Goal: Communication & Community: Share content

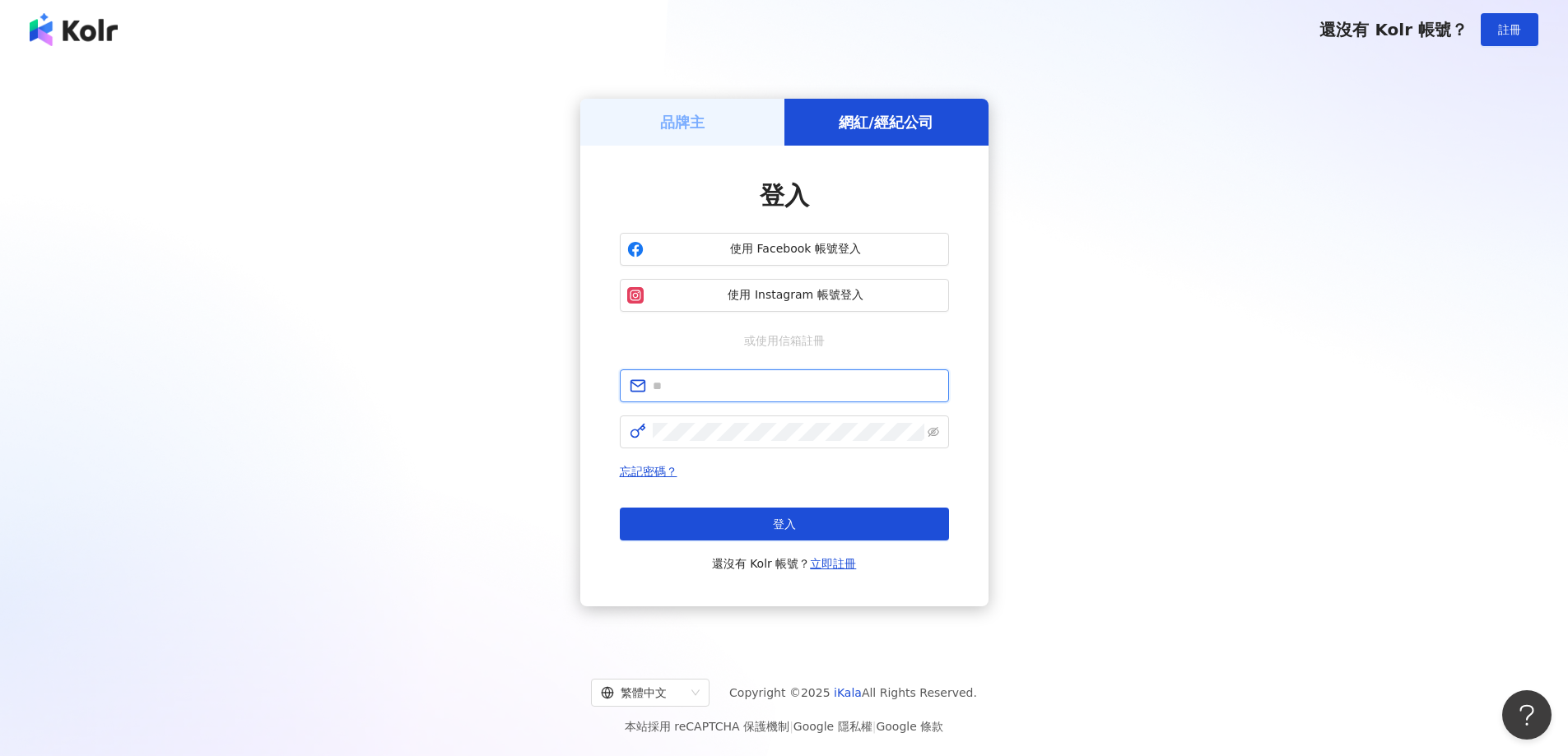
click at [836, 379] on input "text" at bounding box center [796, 386] width 287 height 18
type input "**********"
click button "登入" at bounding box center [784, 524] width 329 height 33
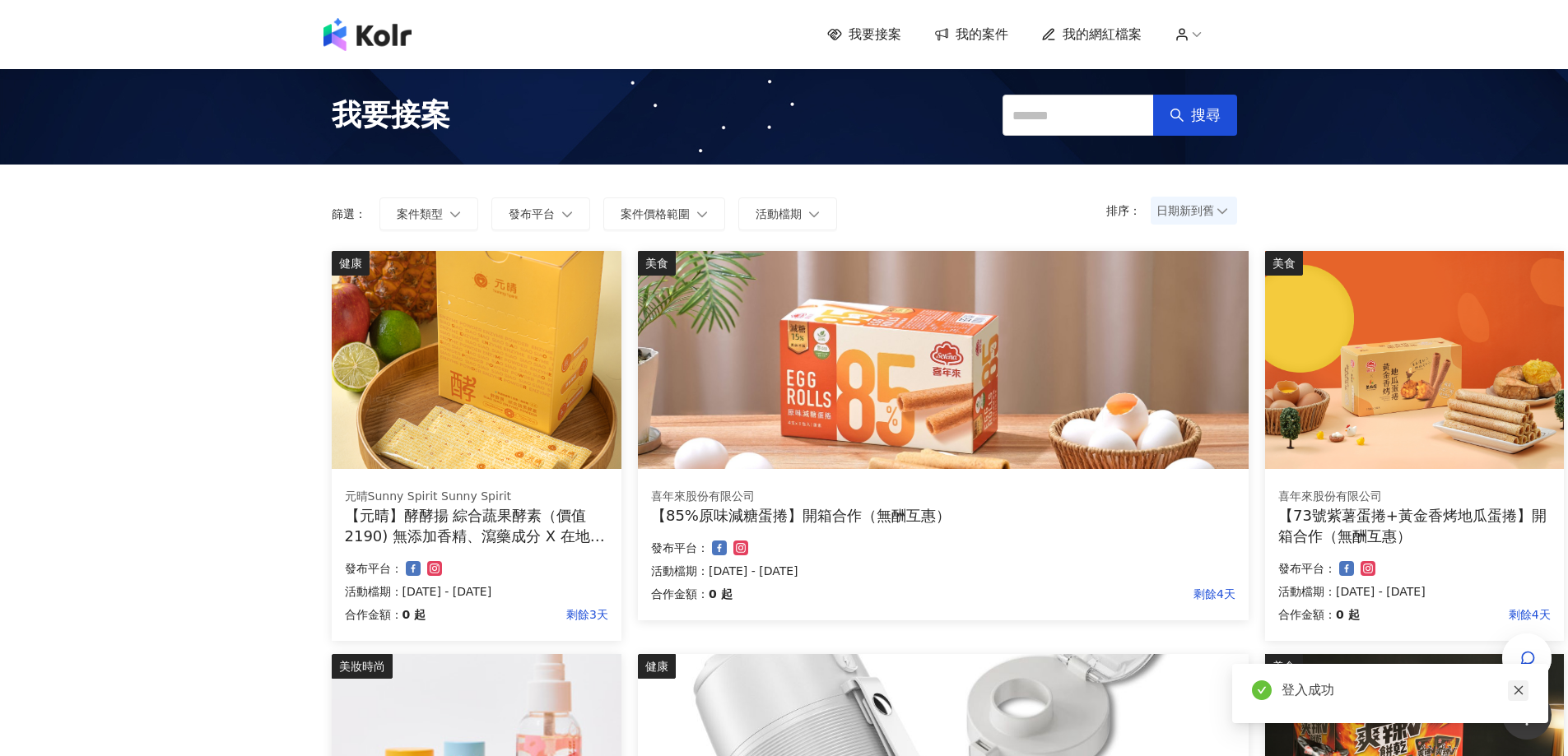
click at [1520, 692] on icon "close" at bounding box center [1518, 691] width 9 height 9
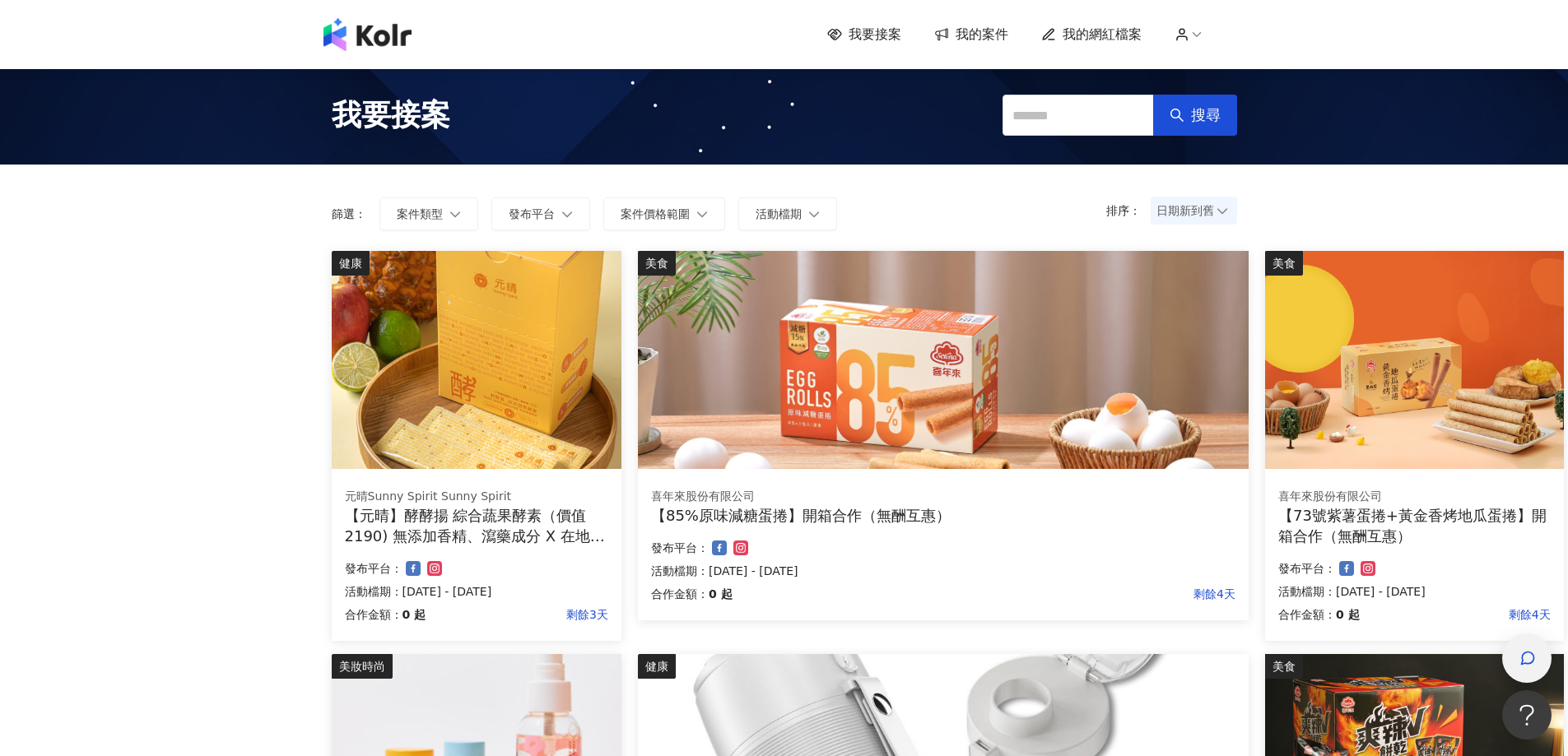
click at [1515, 656] on div "button" at bounding box center [1526, 658] width 49 height 49
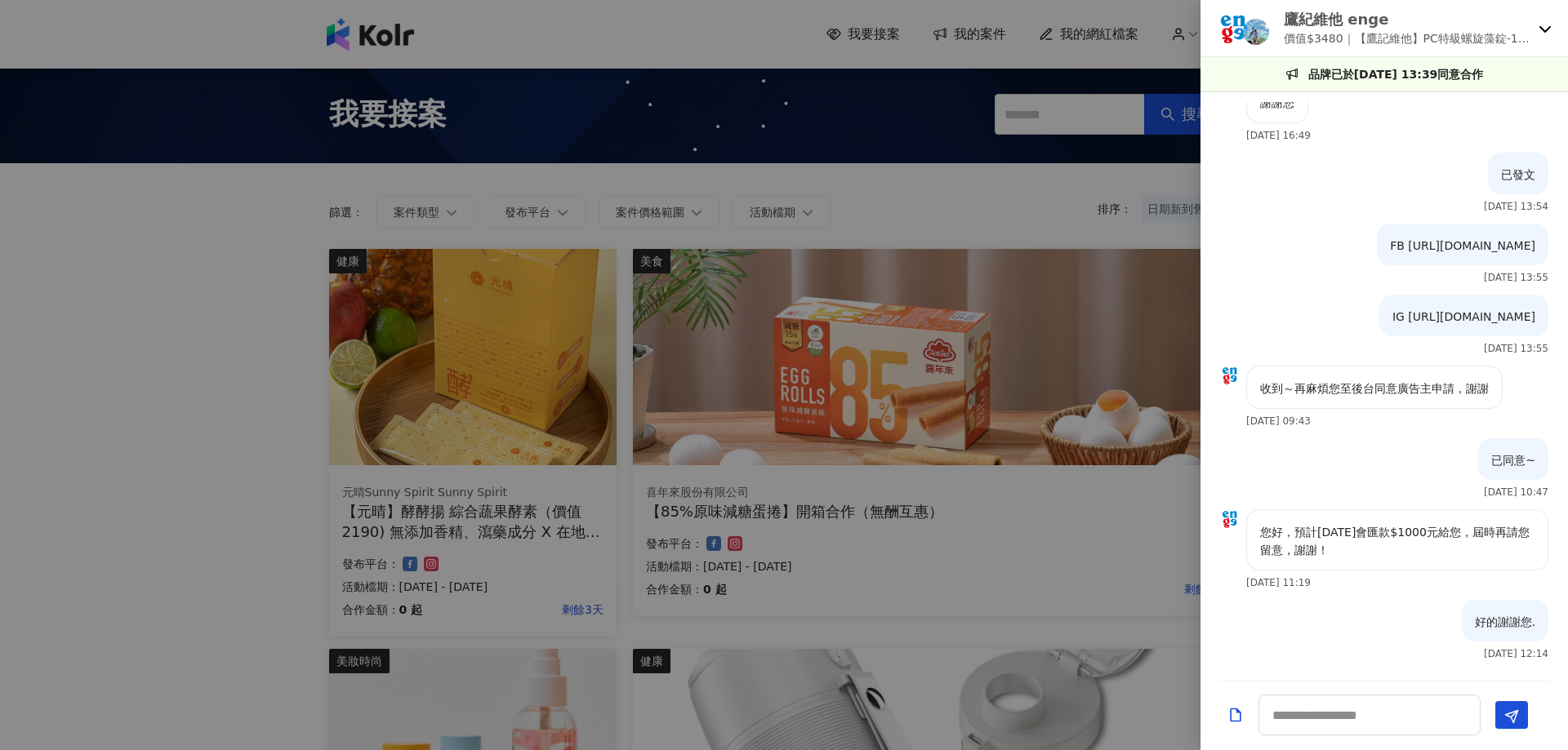
scroll to position [2059, 0]
click at [1521, 39] on p "價值$3480｜【鷹記維他】PC特級螺旋藻錠-1200錠" at bounding box center [1408, 38] width 248 height 18
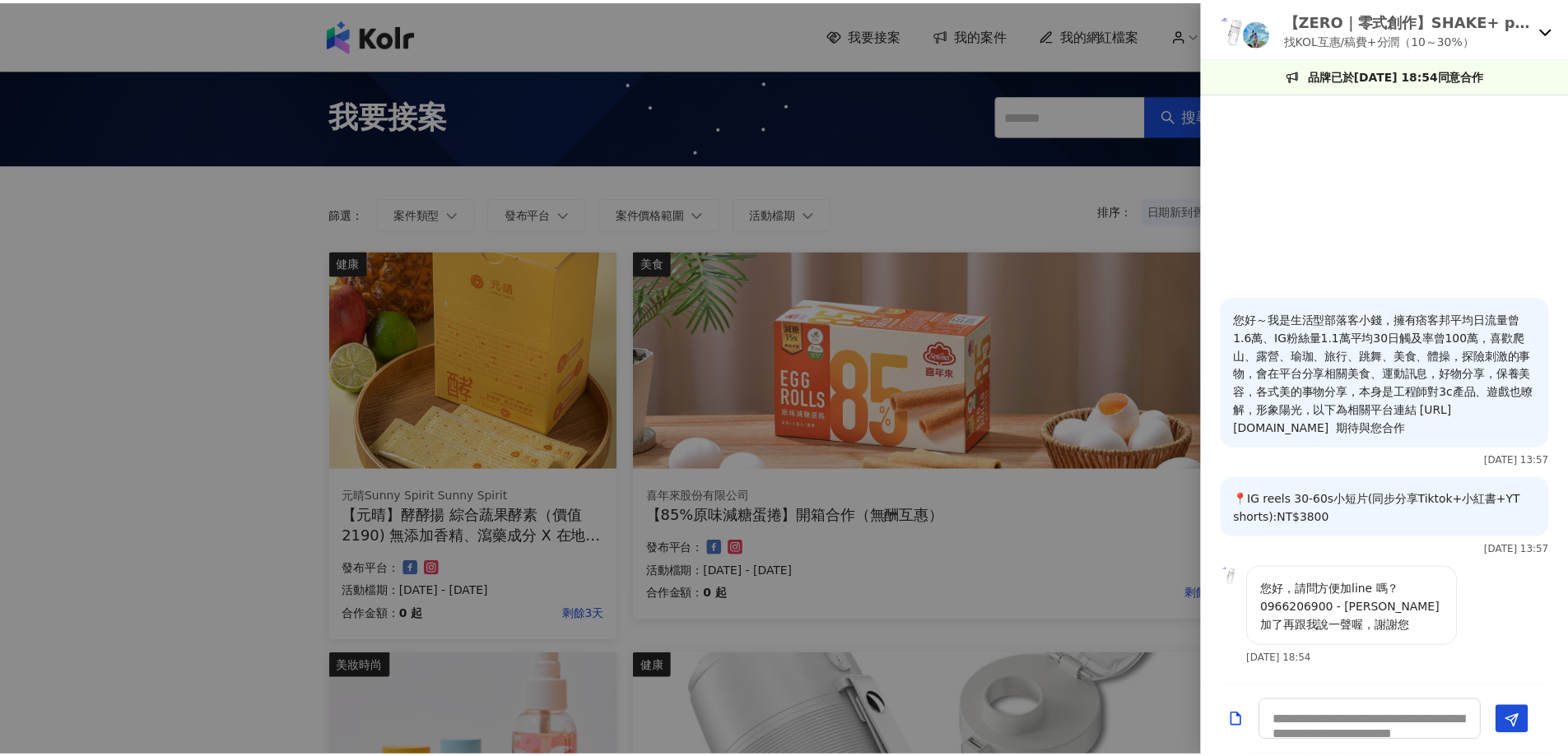
scroll to position [0, 0]
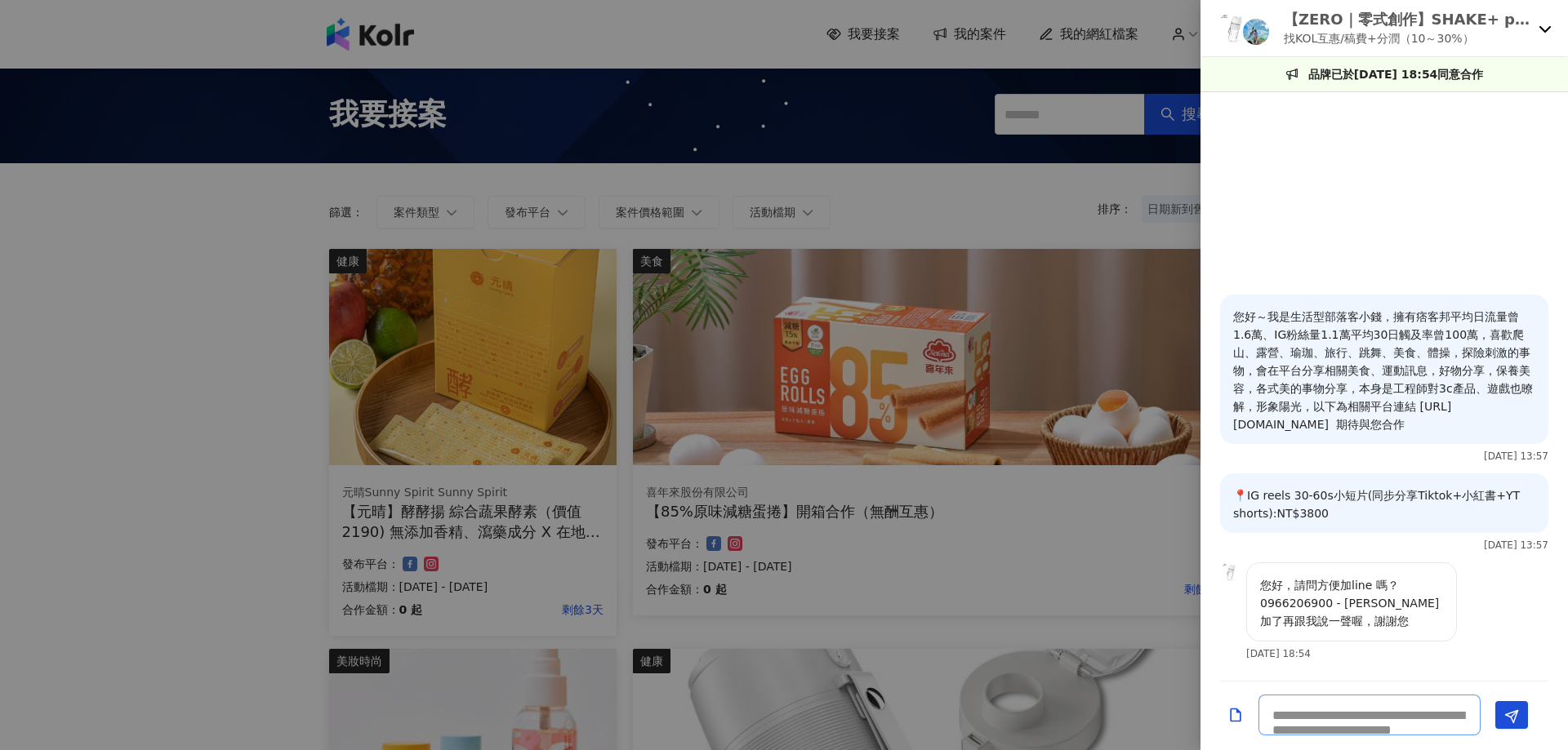
click at [1381, 715] on textarea at bounding box center [1370, 715] width 222 height 41
type textarea "*"
type textarea "****"
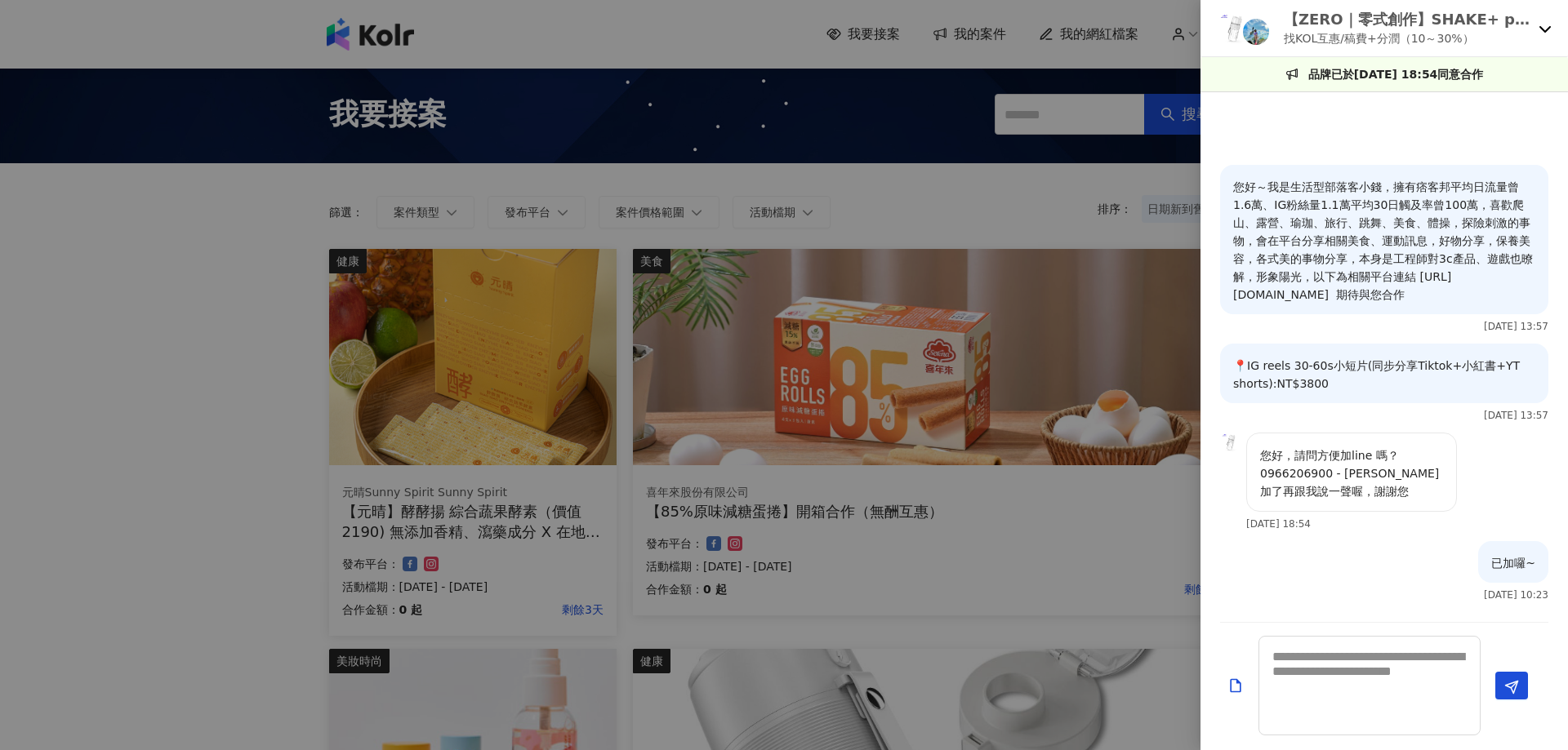
click at [1539, 33] on icon at bounding box center [1545, 28] width 13 height 13
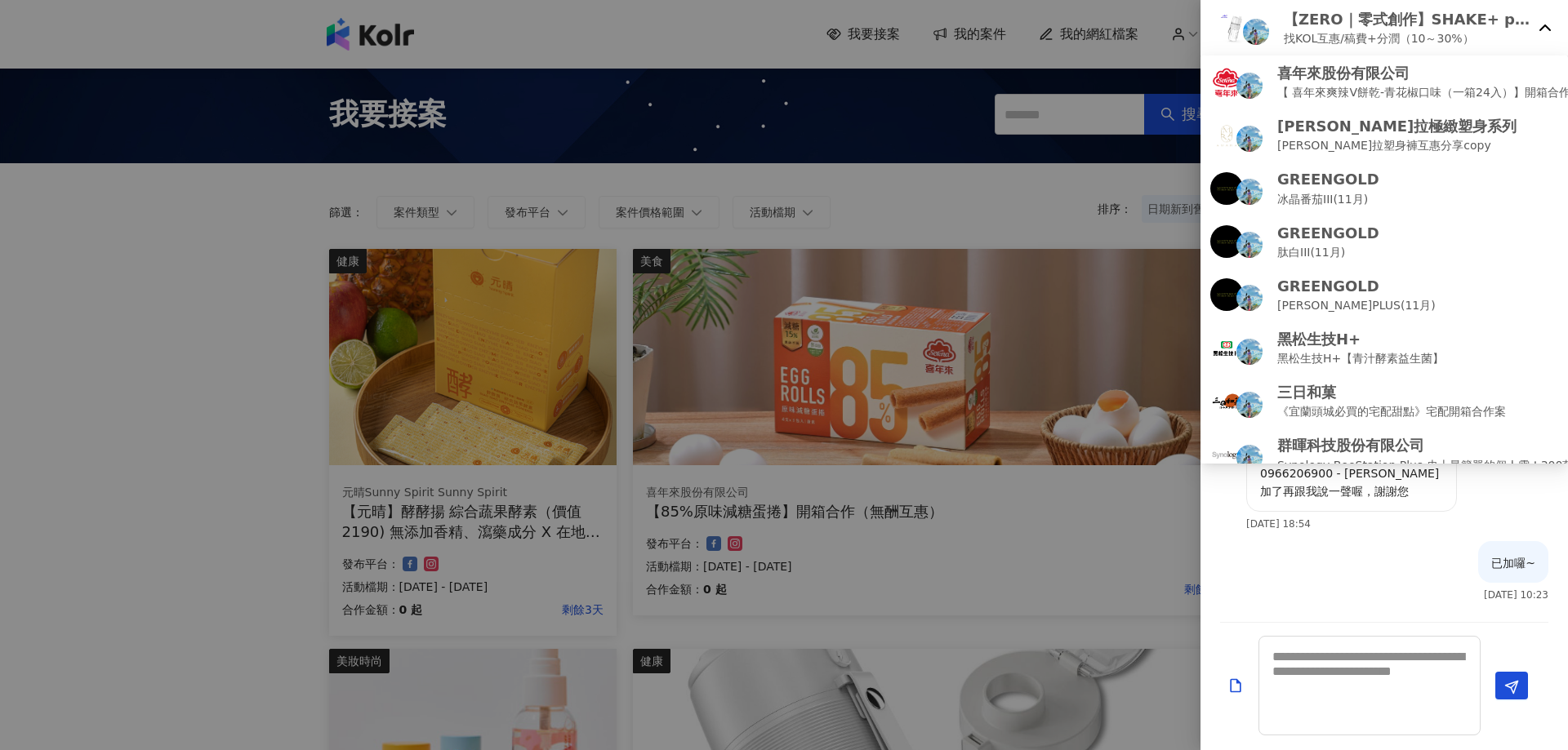
click at [56, 118] on div at bounding box center [784, 375] width 1568 height 750
